Goal: Participate in discussion: Engage in conversation with other users on a specific topic

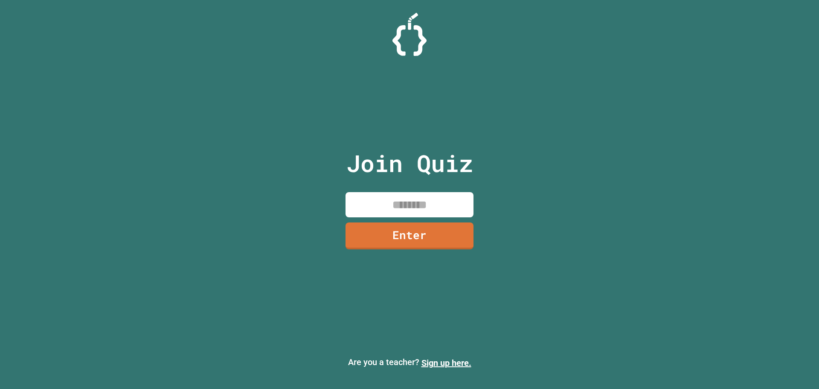
click at [441, 202] on input at bounding box center [410, 204] width 128 height 25
type input "********"
click at [378, 244] on link "Enter" at bounding box center [409, 236] width 127 height 27
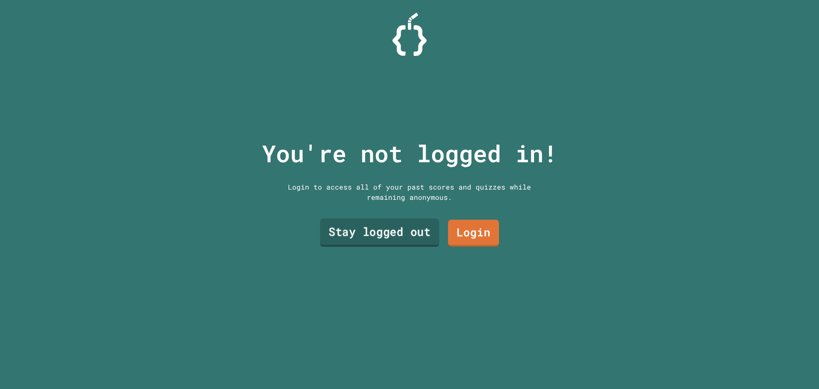
click at [392, 238] on link "Stay logged out" at bounding box center [379, 232] width 119 height 28
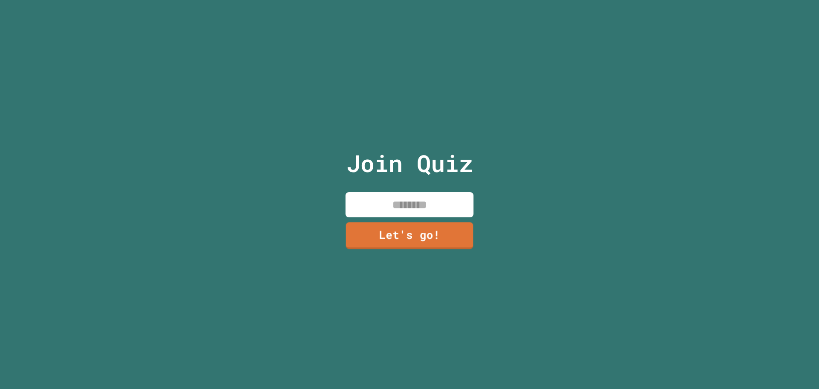
click at [381, 202] on input at bounding box center [410, 204] width 128 height 25
type input "*****"
click at [414, 230] on link "Let's go!" at bounding box center [410, 235] width 126 height 28
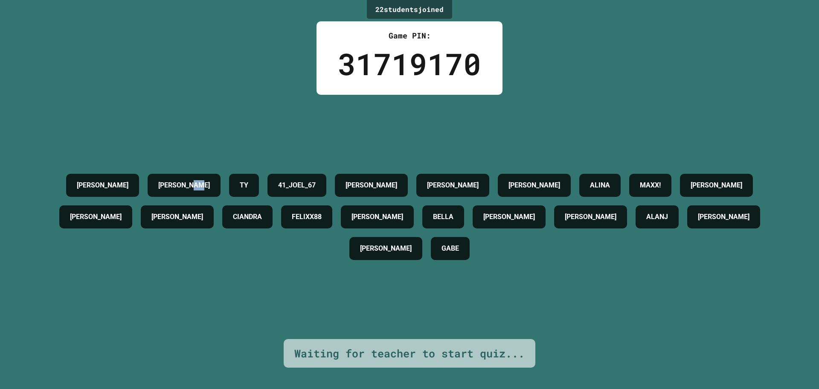
click at [230, 113] on div "22 student s joined Game PIN: 31719170 [PERSON_NAME] [PERSON_NAME] 41_JOEL_67 […" at bounding box center [409, 194] width 819 height 389
drag, startPoint x: 797, startPoint y: 99, endPoint x: 700, endPoint y: 105, distance: 97.5
click at [709, 105] on div "22 student s joined Game PIN: 31719170 [PERSON_NAME] [PERSON_NAME] 41_JOEL_67 […" at bounding box center [409, 194] width 819 height 389
click at [0, 125] on div "22 student s joined Game PIN: 31719170 [PERSON_NAME] [PERSON_NAME] 41_JOEL_67 […" at bounding box center [409, 194] width 819 height 389
click at [616, 91] on div "22 student s joined Game PIN: 31719170 [PERSON_NAME] [PERSON_NAME] 41_JOEL_67 […" at bounding box center [409, 194] width 819 height 389
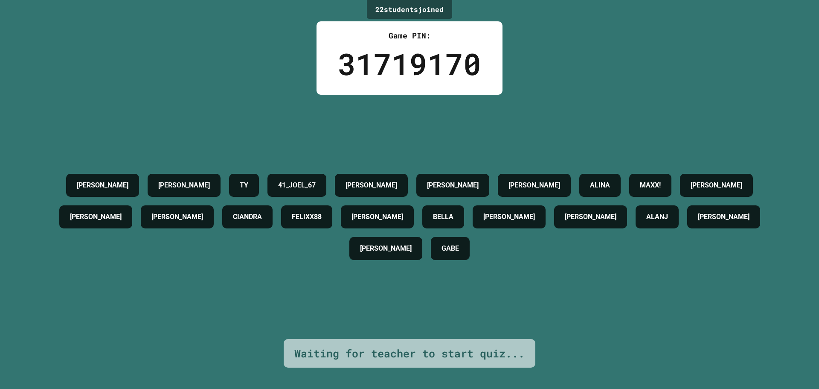
drag, startPoint x: 73, startPoint y: 120, endPoint x: 95, endPoint y: 114, distance: 23.0
click at [81, 118] on div "[PERSON_NAME] [PERSON_NAME] 41_JOEL_67 [PERSON_NAME] [PERSON_NAME] [PERSON_NAME…" at bounding box center [409, 217] width 776 height 244
click at [601, 102] on div "[PERSON_NAME] [PERSON_NAME] 41_JOEL_67 [PERSON_NAME] [PERSON_NAME] [PERSON_NAME…" at bounding box center [409, 217] width 776 height 244
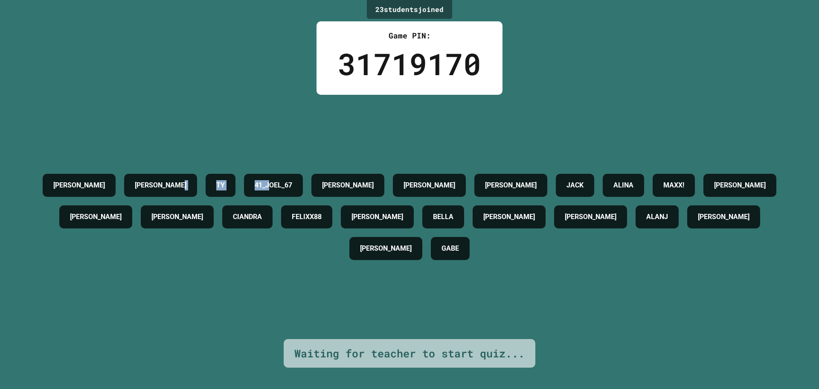
drag, startPoint x: 283, startPoint y: 123, endPoint x: 696, endPoint y: 99, distance: 413.7
click at [431, 120] on div "[PERSON_NAME] [PERSON_NAME] 41_JOEL_67 [PERSON_NAME] [PERSON_NAME] [PERSON_NAME…" at bounding box center [409, 217] width 776 height 244
click at [423, 60] on div "23 student s joined Game PIN: 31719170 [PERSON_NAME] [PERSON_NAME] 41_JOEL_67 […" at bounding box center [409, 194] width 819 height 389
drag, startPoint x: 685, startPoint y: 88, endPoint x: 674, endPoint y: 82, distance: 12.2
click at [686, 87] on div "23 student s joined Game PIN: 31719170 [PERSON_NAME] [PERSON_NAME] 41_JOEL_67 […" at bounding box center [409, 194] width 819 height 389
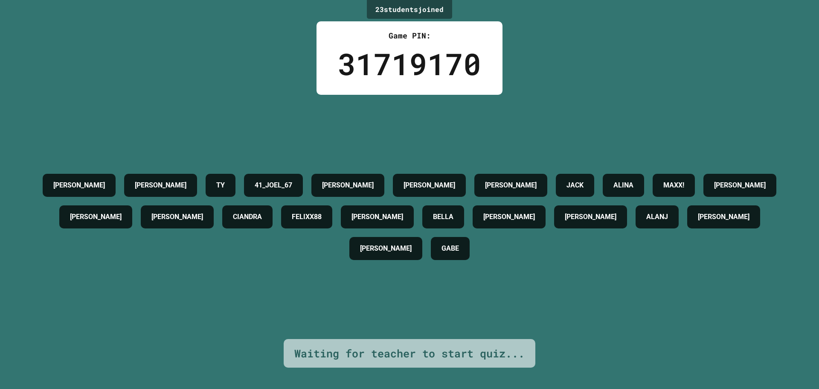
drag, startPoint x: 47, startPoint y: 142, endPoint x: 262, endPoint y: 108, distance: 217.7
click at [54, 137] on div "[PERSON_NAME] [PERSON_NAME] 41_JOEL_67 [PERSON_NAME] [PERSON_NAME] [PERSON_NAME…" at bounding box center [409, 217] width 776 height 244
drag, startPoint x: 654, startPoint y: 127, endPoint x: 457, endPoint y: 115, distance: 197.0
click at [643, 124] on div "[PERSON_NAME] [PERSON_NAME] 41_JOEL_67 [PERSON_NAME] [PERSON_NAME] [PERSON_NAME…" at bounding box center [409, 217] width 776 height 244
click at [22, 119] on div "23 student s joined Game PIN: 31719170 [PERSON_NAME] [PERSON_NAME] 41_JOEL_67 […" at bounding box center [409, 194] width 819 height 389
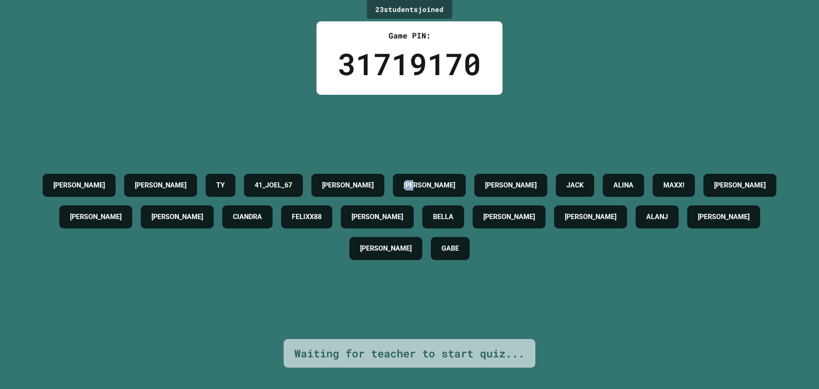
click at [522, 96] on div "[PERSON_NAME] [PERSON_NAME] 41_JOEL_67 [PERSON_NAME] [PERSON_NAME] [PERSON_NAME…" at bounding box center [409, 217] width 776 height 244
drag, startPoint x: 182, startPoint y: 117, endPoint x: 623, endPoint y: 102, distance: 441.4
click at [182, 116] on div "[PERSON_NAME] [PERSON_NAME] 41_JOEL_67 [PERSON_NAME] [PERSON_NAME] [PERSON_NAME…" at bounding box center [409, 217] width 776 height 244
click at [668, 99] on div "[PERSON_NAME] [PERSON_NAME] 41_JOEL_67 [PERSON_NAME] [PERSON_NAME] [PERSON_NAME…" at bounding box center [409, 217] width 776 height 244
drag, startPoint x: 37, startPoint y: 90, endPoint x: 59, endPoint y: 86, distance: 23.0
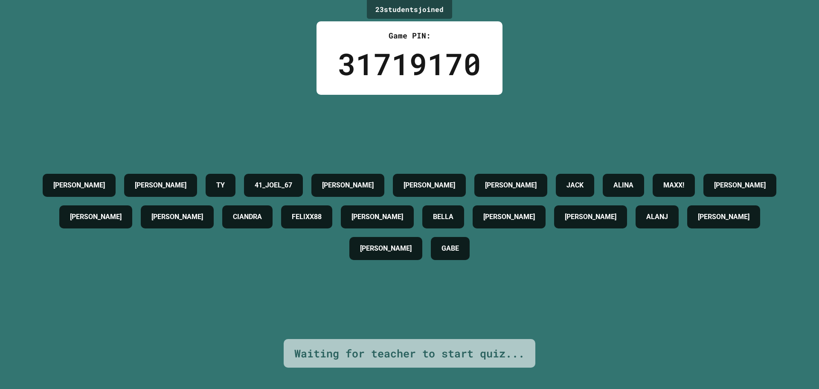
click at [44, 88] on div "23 student s joined Game PIN: 31719170 [PERSON_NAME] [PERSON_NAME] 41_JOEL_67 […" at bounding box center [409, 194] width 819 height 389
click at [550, 89] on div "23 student s joined Game PIN: 31719170 [PERSON_NAME] [PERSON_NAME] 41_JOEL_67 […" at bounding box center [409, 194] width 819 height 389
drag, startPoint x: 128, startPoint y: 94, endPoint x: 316, endPoint y: 69, distance: 189.7
click at [128, 94] on div "23 student s joined Game PIN: 31719170 [PERSON_NAME] [PERSON_NAME] 41_JOEL_67 […" at bounding box center [409, 194] width 819 height 389
click at [575, 59] on div "23 student s joined Game PIN: 31719170 [PERSON_NAME] [PERSON_NAME] 41_JOEL_67 […" at bounding box center [409, 194] width 819 height 389
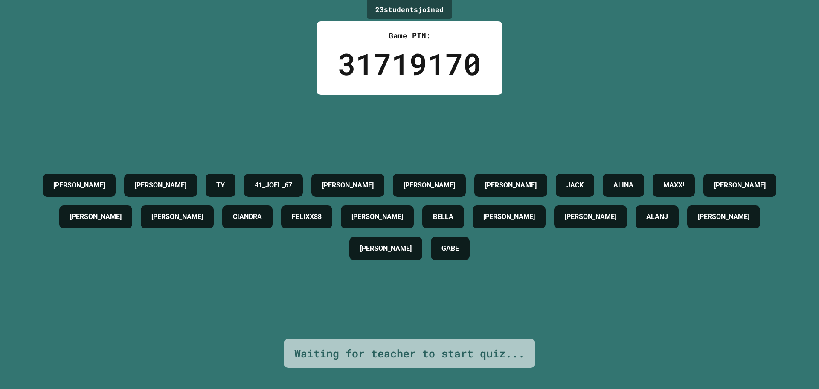
click at [56, 61] on div "23 student s joined Game PIN: 31719170 [PERSON_NAME] [PERSON_NAME] 41_JOEL_67 […" at bounding box center [409, 194] width 819 height 389
drag, startPoint x: 608, startPoint y: 53, endPoint x: 355, endPoint y: 34, distance: 253.7
click at [599, 52] on div "23 student s joined Game PIN: 31719170 [PERSON_NAME] [PERSON_NAME] 41_JOEL_67 […" at bounding box center [409, 194] width 819 height 389
click at [305, 76] on div "23 student s joined Game PIN: 31719170 [PERSON_NAME] [PERSON_NAME] 41_JOEL_67 […" at bounding box center [409, 194] width 819 height 389
click at [172, 44] on div "23 student s joined Game PIN: 31719170 [PERSON_NAME] [PERSON_NAME] 41_JOEL_67 […" at bounding box center [409, 194] width 819 height 389
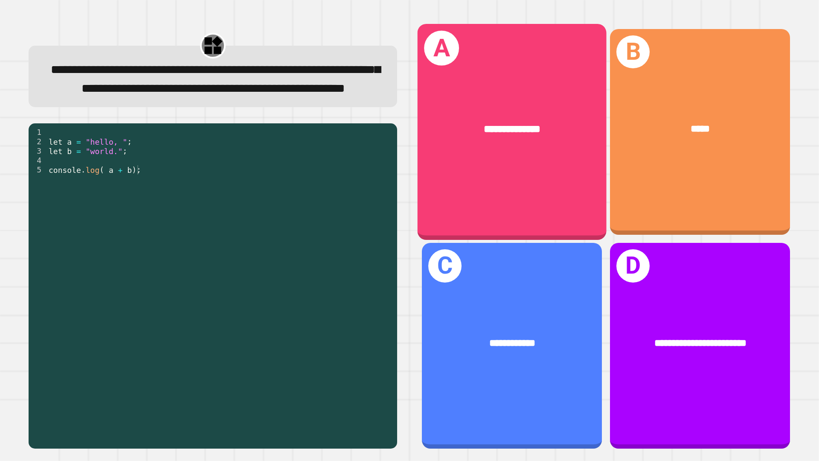
click at [501, 161] on div "**********" at bounding box center [512, 132] width 189 height 216
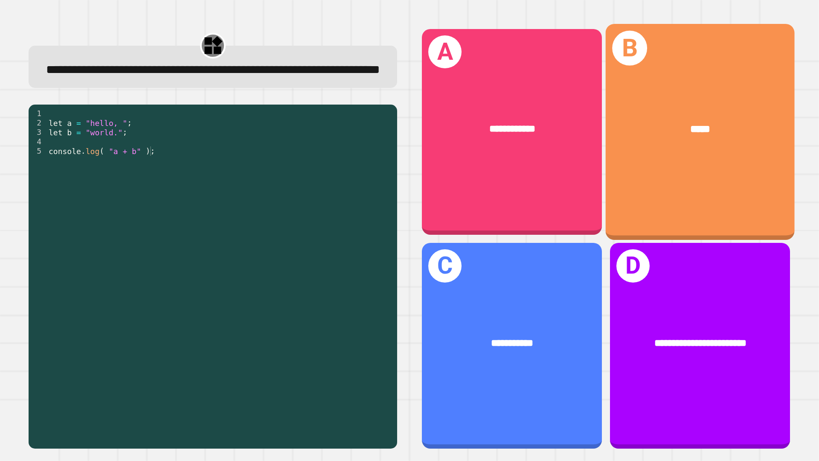
click at [698, 152] on div "*****" at bounding box center [700, 129] width 189 height 57
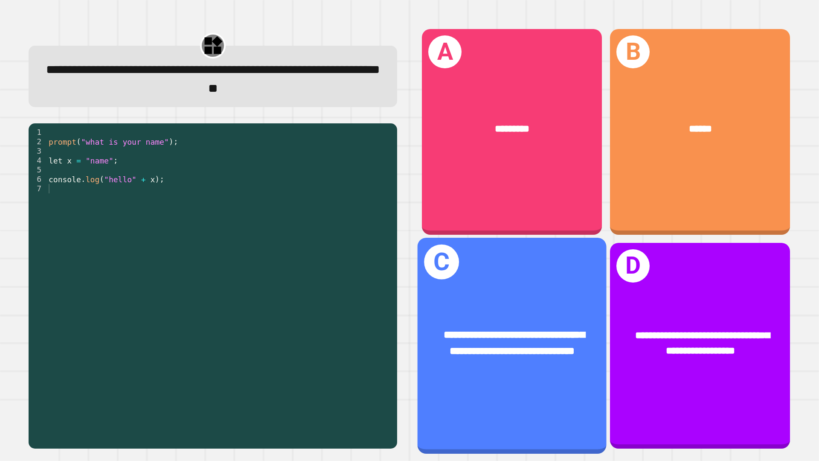
click at [509, 362] on div "**********" at bounding box center [512, 343] width 189 height 73
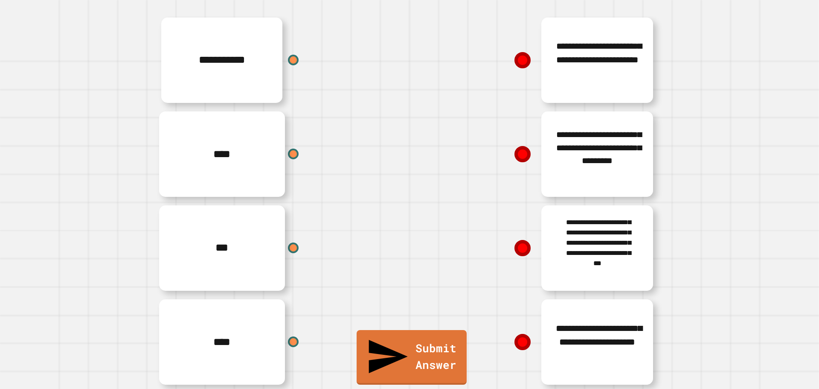
scroll to position [93, 0]
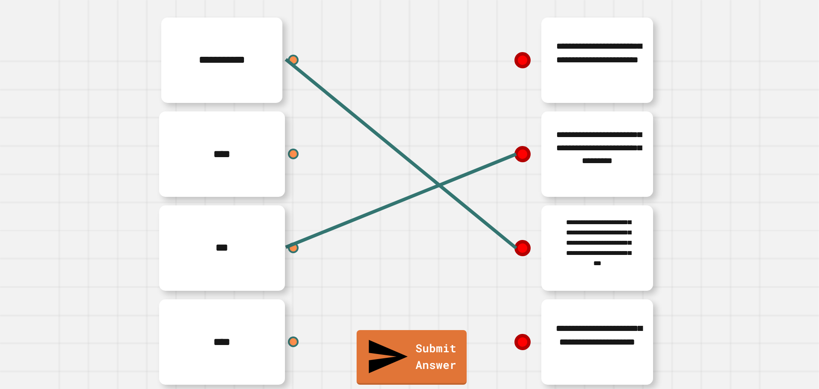
click at [520, 239] on icon at bounding box center [523, 248] width 18 height 18
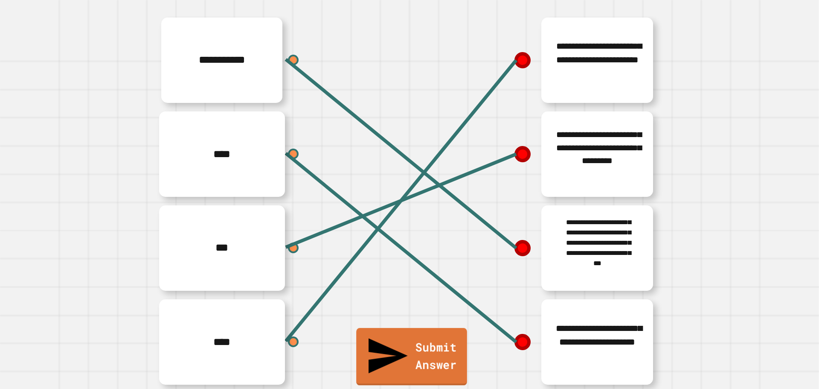
click at [392, 365] on link "Submit Answer" at bounding box center [411, 356] width 111 height 57
